Goal: Transaction & Acquisition: Purchase product/service

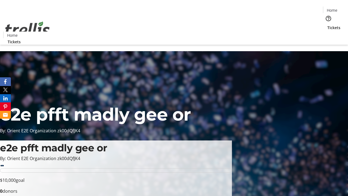
click at [327, 25] on span "Tickets" at bounding box center [333, 28] width 13 height 6
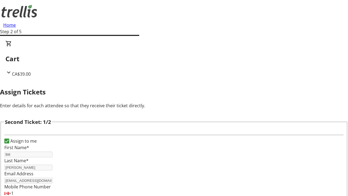
type input "Bill"
type input "[PERSON_NAME]"
type input "[EMAIL_ADDRESS][DOMAIN_NAME]"
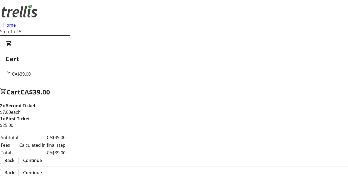
click at [42, 161] on span "Continue" at bounding box center [32, 160] width 19 height 7
